Goal: Task Accomplishment & Management: Manage account settings

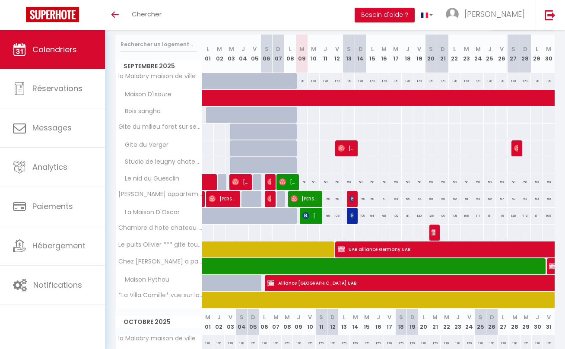
scroll to position [116, 0]
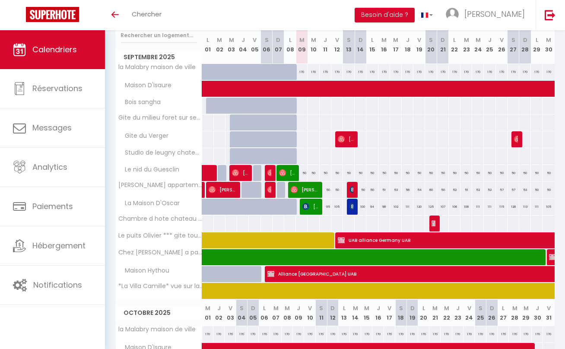
click at [348, 139] on span "[PERSON_NAME] Trionnaire" at bounding box center [346, 139] width 16 height 16
select select "OK"
select select "0"
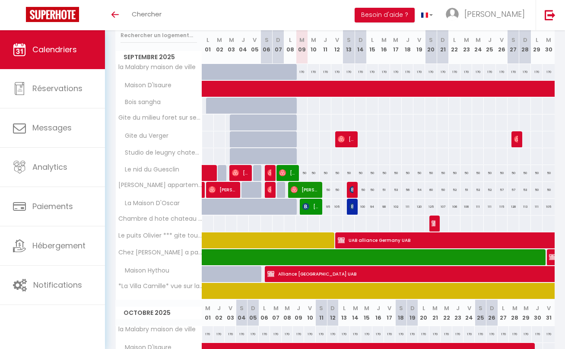
select select "1"
select select
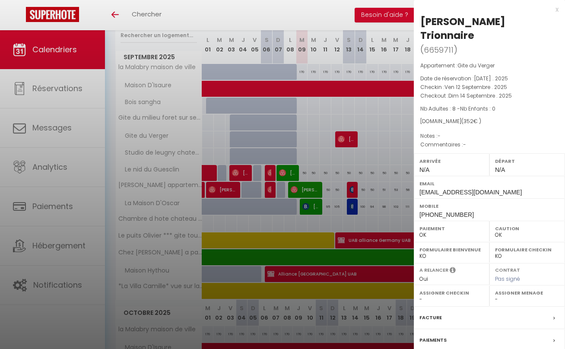
click at [391, 141] on div at bounding box center [282, 174] width 565 height 349
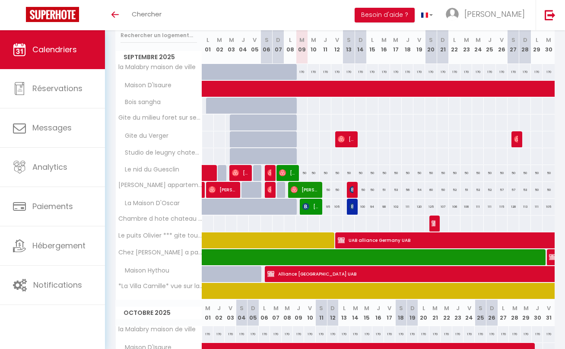
click at [518, 138] on img at bounding box center [517, 139] width 7 height 7
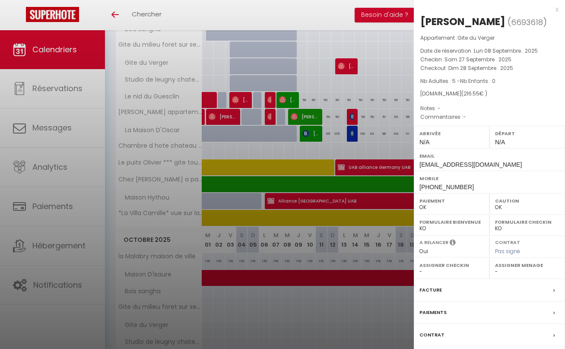
scroll to position [176, 0]
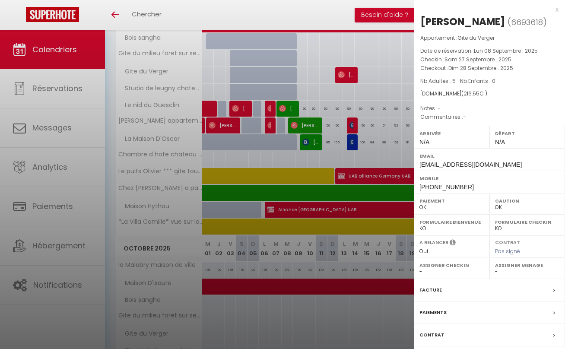
click at [544, 88] on div "Appartement : Gite du Verger Date de réservation : [DATE] . 2025 Checkin : [DAT…" at bounding box center [489, 78] width 151 height 88
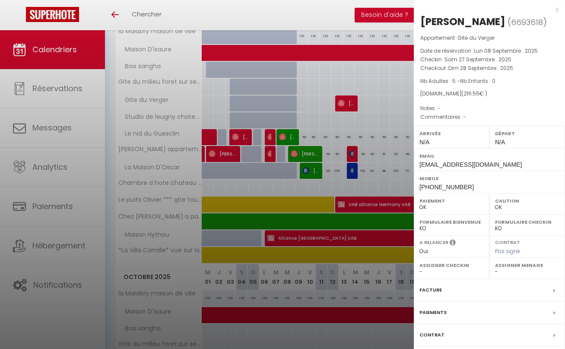
scroll to position [167, 0]
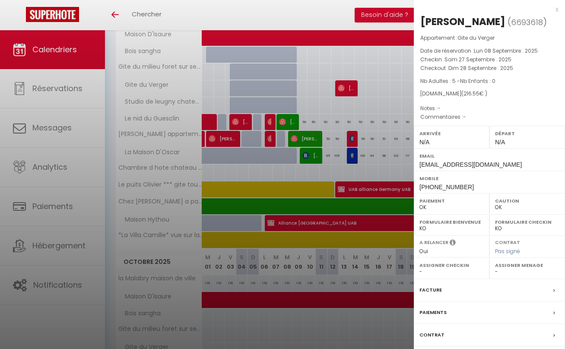
click at [557, 10] on div "x" at bounding box center [486, 9] width 145 height 10
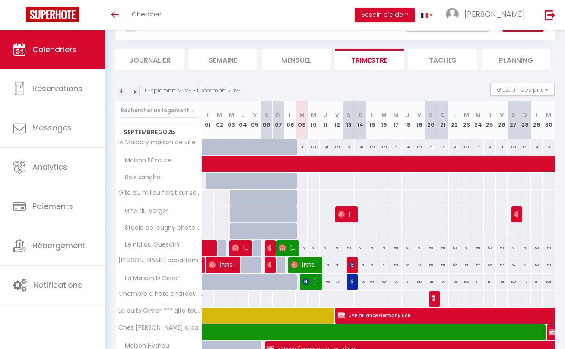
scroll to position [41, 0]
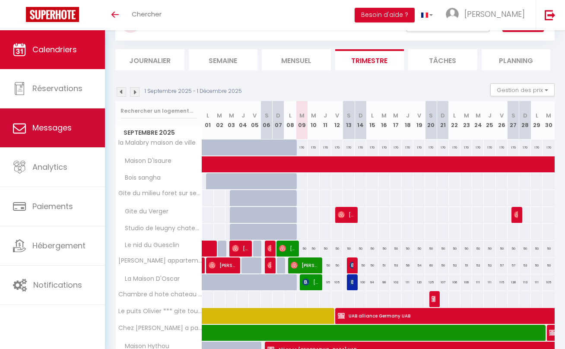
click at [51, 131] on span "Messages" at bounding box center [51, 127] width 39 height 11
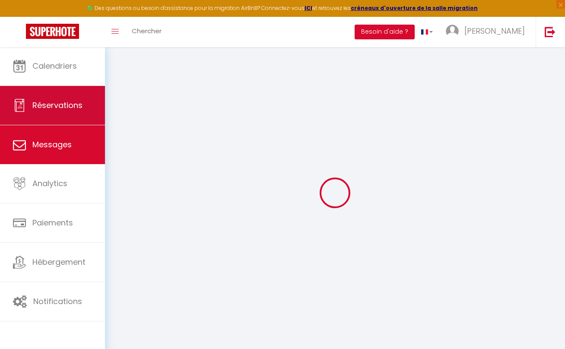
click at [52, 105] on span "Réservations" at bounding box center [57, 105] width 50 height 11
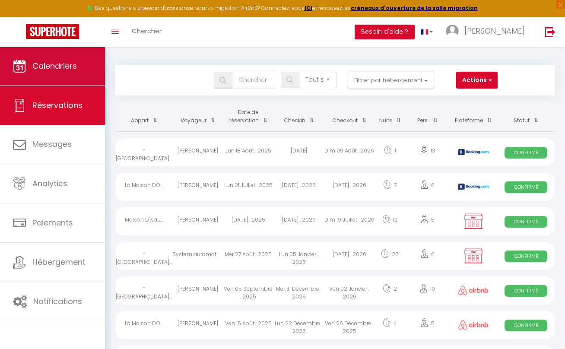
click at [77, 72] on link "Calendriers" at bounding box center [52, 66] width 105 height 39
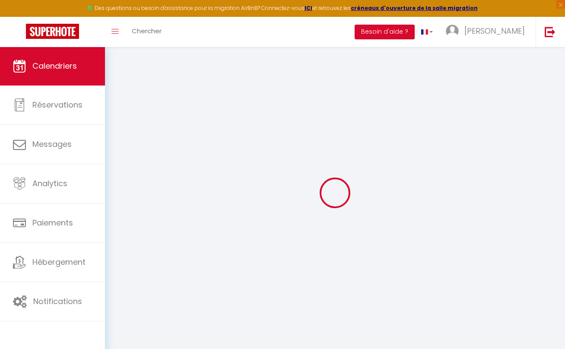
select select
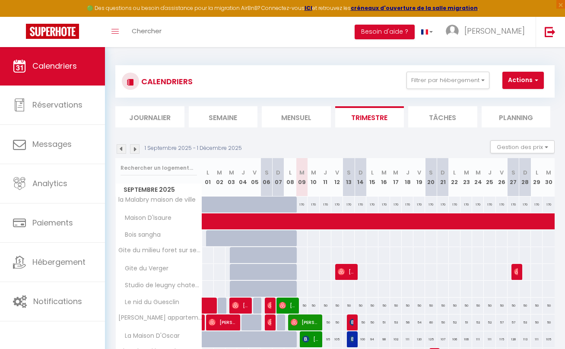
click at [516, 273] on img at bounding box center [517, 271] width 7 height 7
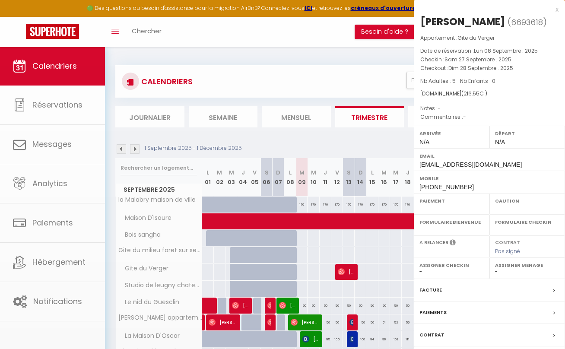
select select "OK"
select select "0"
select select "1"
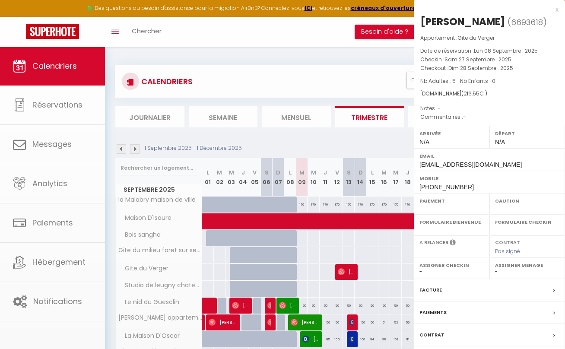
select select
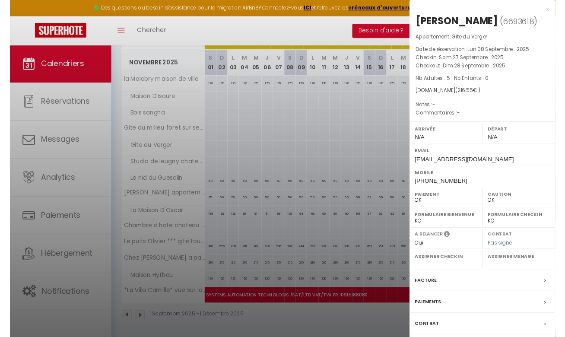
scroll to position [643, 0]
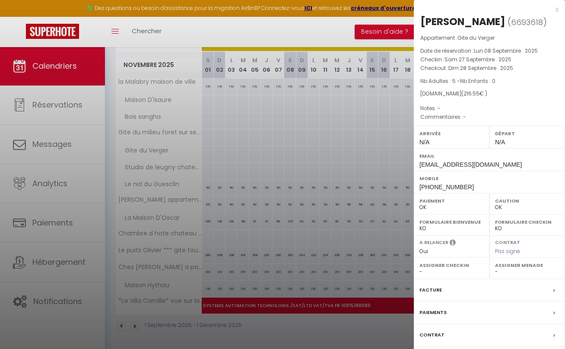
click at [518, 22] on span "6693618" at bounding box center [527, 22] width 32 height 11
click at [308, 38] on div at bounding box center [282, 174] width 565 height 349
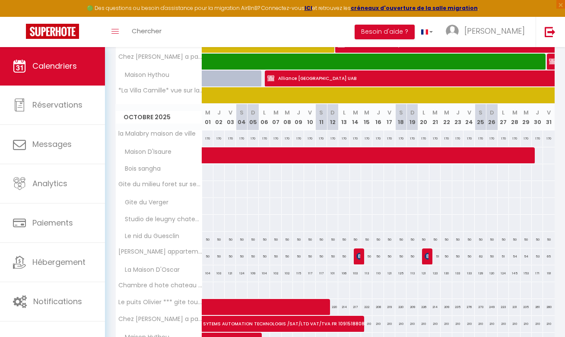
scroll to position [333, 0]
